Goal: Task Accomplishment & Management: Use online tool/utility

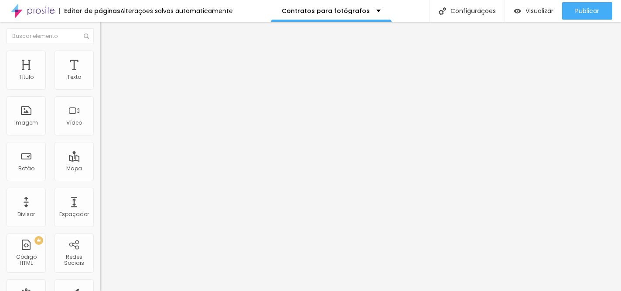
click at [100, 82] on input "CLIQUE AQUI PARA BAIXAR O LIVRO GRATUITAMENTE" at bounding box center [152, 77] width 105 height 9
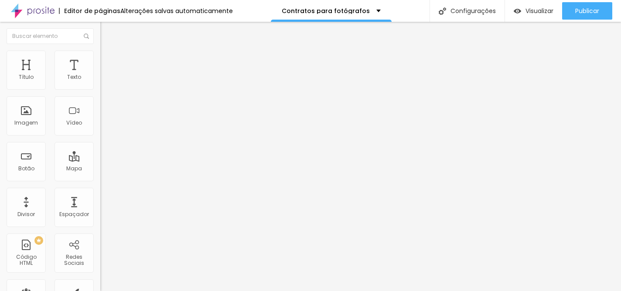
type input "CLIQUE AQUI PARA GARANTIR O SEU"
click at [100, 218] on div "Editar Botão Conteúdo Estilo Avançado Texto CLIQUE AQUI PARA GARANTIR O SEU Ali…" at bounding box center [150, 156] width 100 height 269
click at [100, 56] on li "Estilo" at bounding box center [150, 55] width 100 height 9
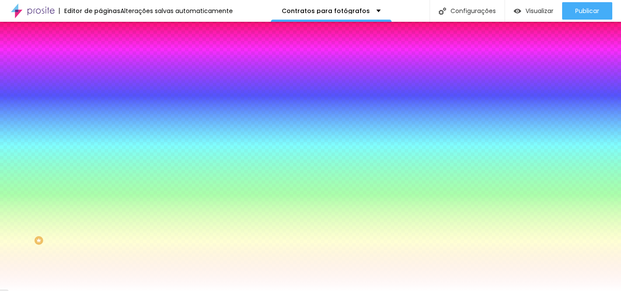
click at [100, 83] on div at bounding box center [150, 83] width 100 height 0
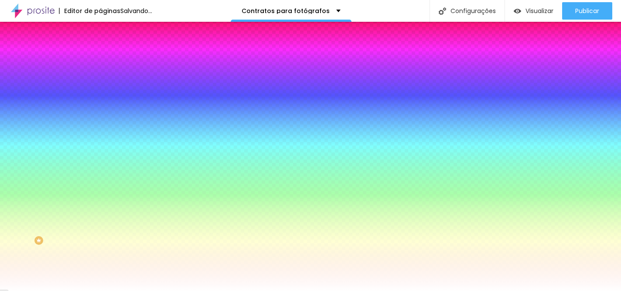
drag, startPoint x: 55, startPoint y: 139, endPoint x: 48, endPoint y: 130, distance: 10.9
click at [48, 130] on div at bounding box center [310, 145] width 621 height 291
drag, startPoint x: 76, startPoint y: 145, endPoint x: 77, endPoint y: 154, distance: 9.2
click at [77, 154] on div at bounding box center [310, 145] width 621 height 291
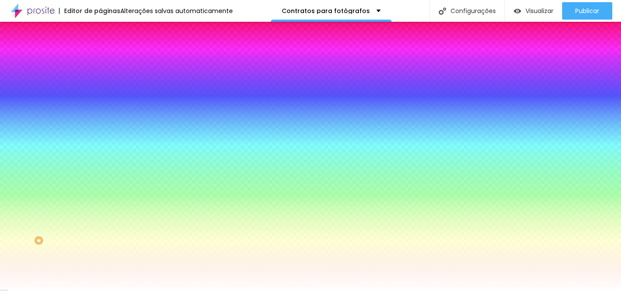
click at [77, 153] on div at bounding box center [310, 145] width 621 height 291
click at [57, 137] on div at bounding box center [310, 145] width 621 height 291
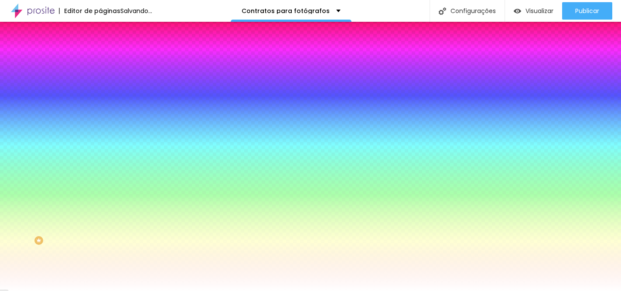
click at [75, 158] on div at bounding box center [310, 145] width 621 height 291
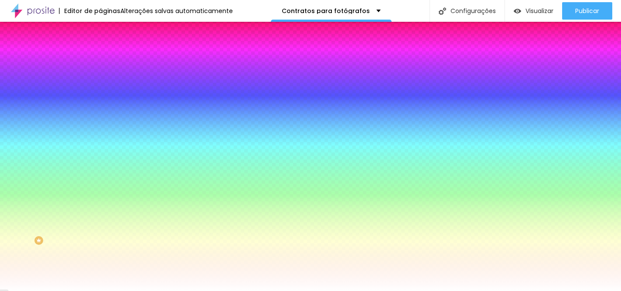
drag, startPoint x: 56, startPoint y: 112, endPoint x: 59, endPoint y: 119, distance: 7.0
click at [59, 119] on div at bounding box center [310, 145] width 621 height 291
type input "#AF5C24"
click at [1, 272] on div at bounding box center [0, 273] width 2 height 3
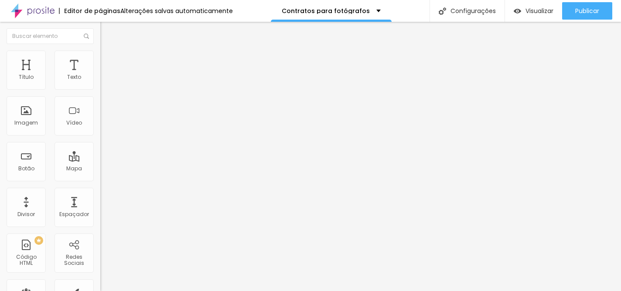
click at [107, 32] on img "button" at bounding box center [110, 31] width 7 height 7
click at [100, 28] on button "Editar Botão" at bounding box center [150, 32] width 100 height 20
click at [27, 170] on div "Botão" at bounding box center [26, 169] width 16 height 6
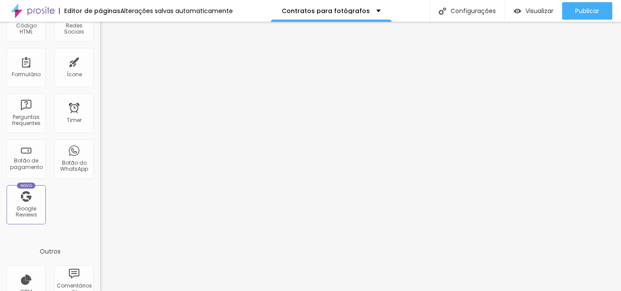
scroll to position [232, 0]
click at [29, 155] on div "Botão de pagamento" at bounding box center [26, 158] width 39 height 39
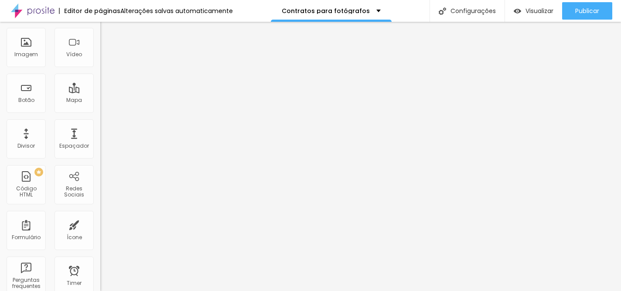
scroll to position [0, 0]
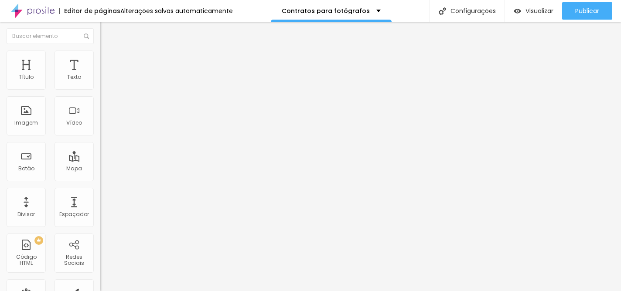
click at [100, 65] on li "Avançado" at bounding box center [150, 62] width 100 height 9
